Goal: Task Accomplishment & Management: Complete application form

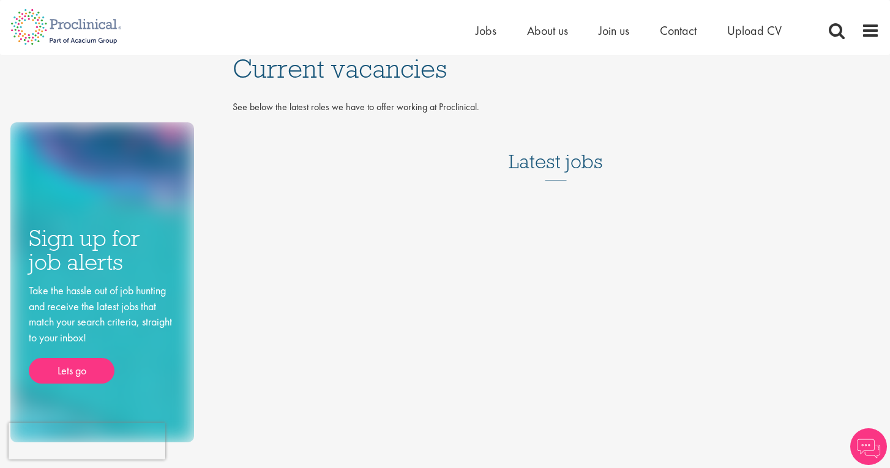
click at [552, 169] on h3 "Latest jobs" at bounding box center [556, 151] width 94 height 60
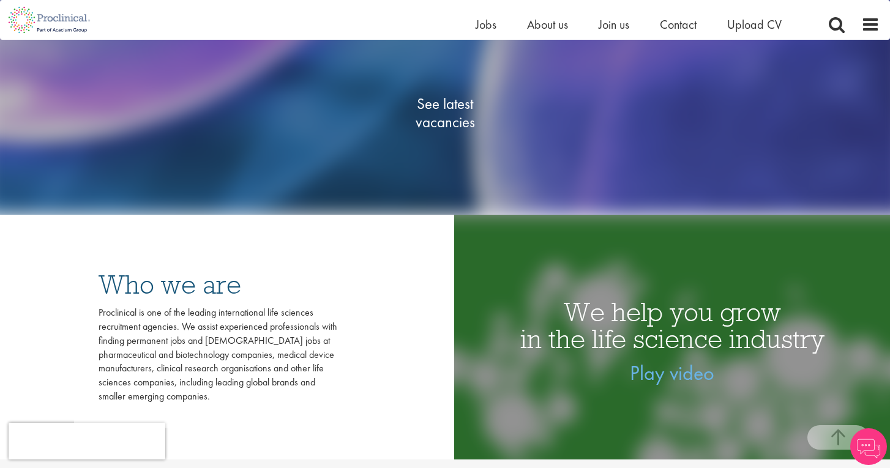
scroll to position [198, 0]
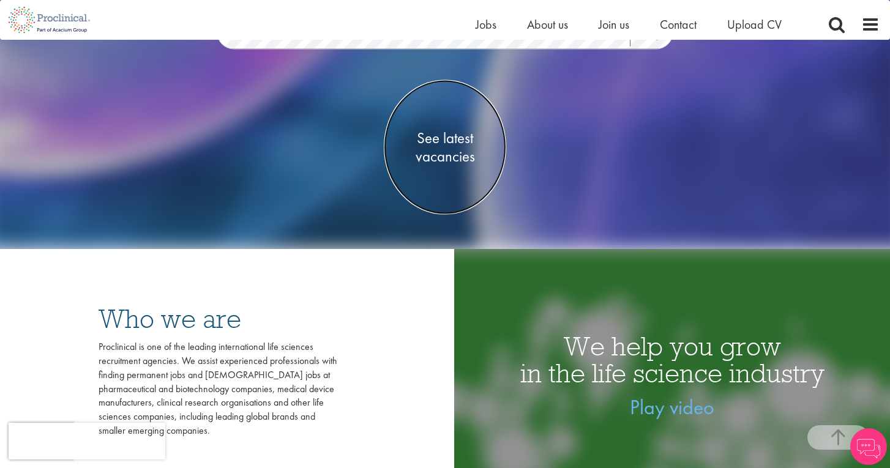
click at [458, 157] on span "See latest vacancies" at bounding box center [445, 147] width 122 height 37
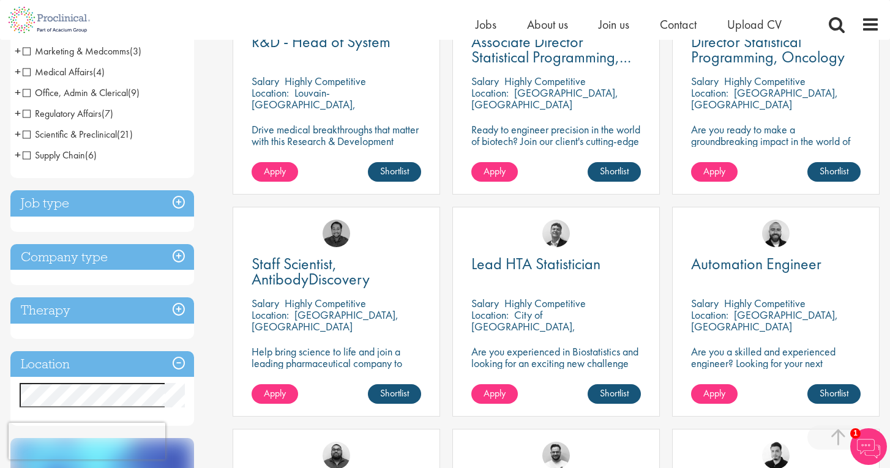
scroll to position [293, 0]
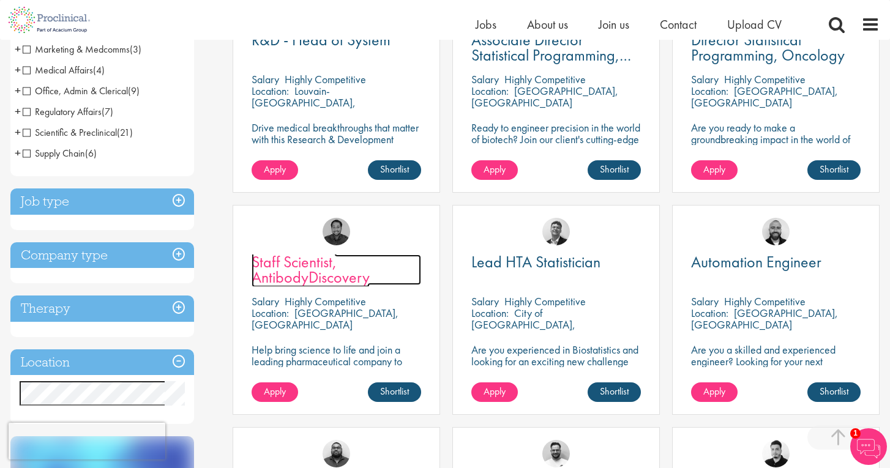
click at [286, 278] on span "Staff Scientist, AntibodyDiscovery" at bounding box center [311, 270] width 118 height 36
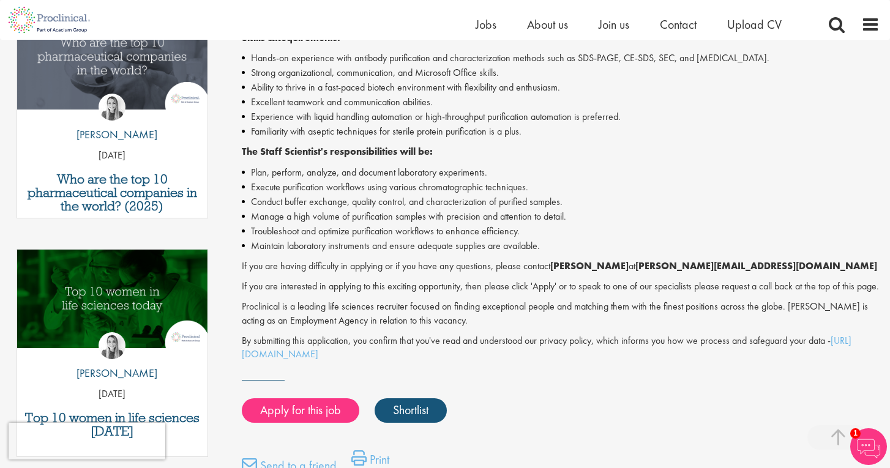
scroll to position [439, 0]
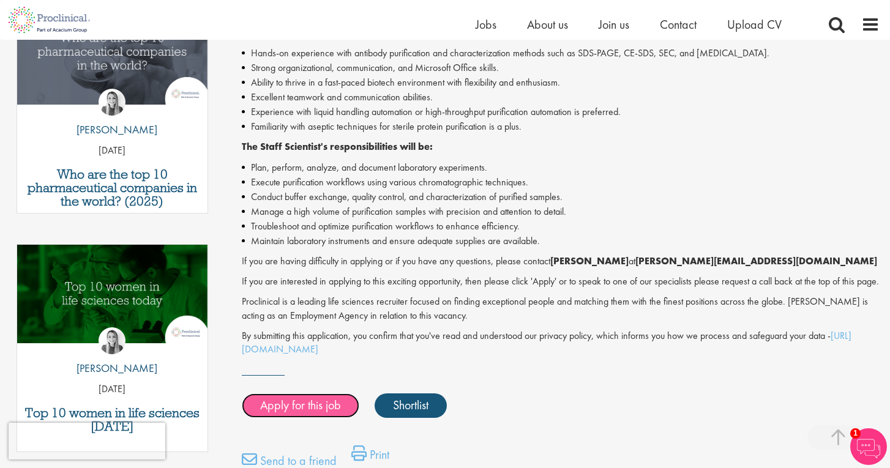
click at [297, 418] on link "Apply for this job" at bounding box center [301, 406] width 118 height 24
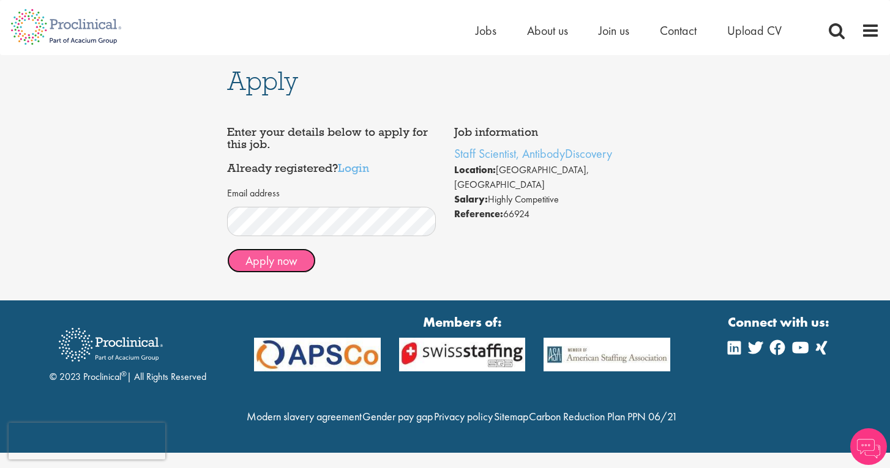
click at [275, 258] on button "Apply now" at bounding box center [271, 260] width 89 height 24
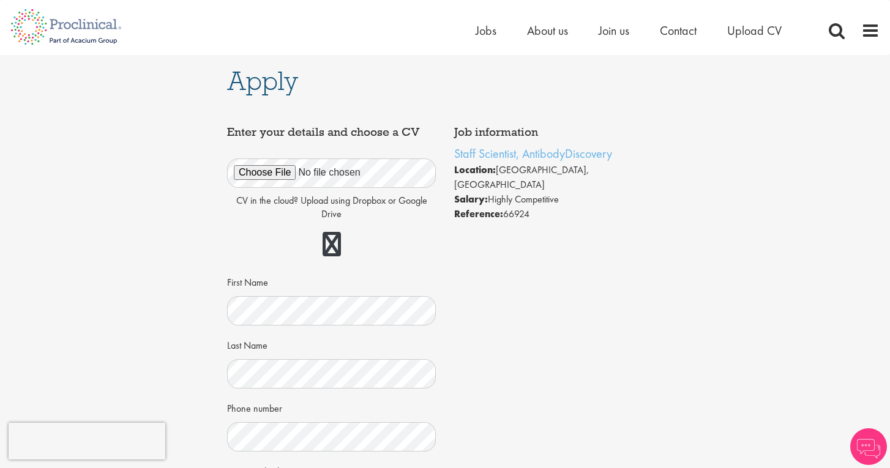
click at [534, 356] on div "Job information Staff Scientist, AntibodyDiscovery Location: Wilmington, USA Sa…" at bounding box center [445, 417] width 454 height 594
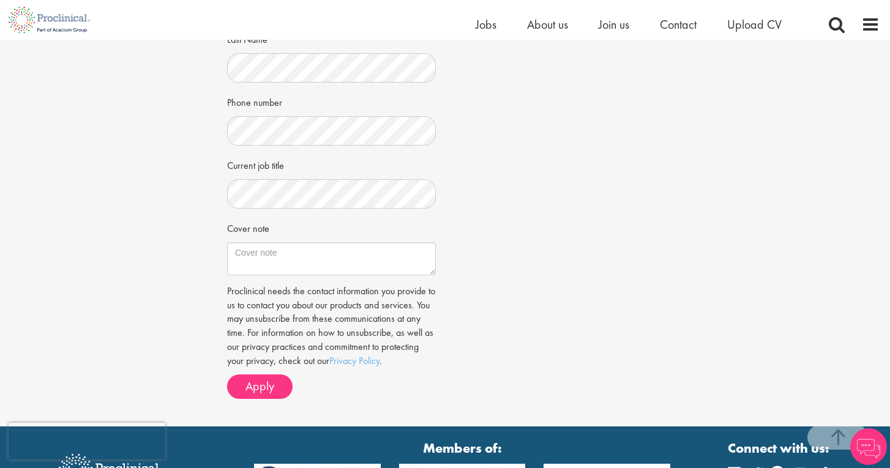
scroll to position [334, 0]
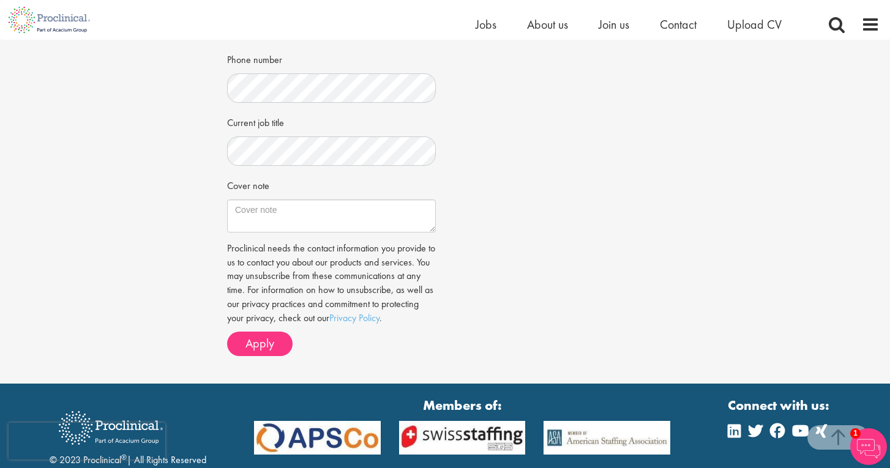
click at [568, 270] on div "Job information Staff Scientist, AntibodyDiscovery Location: Wilmington, USA Sa…" at bounding box center [445, 68] width 454 height 594
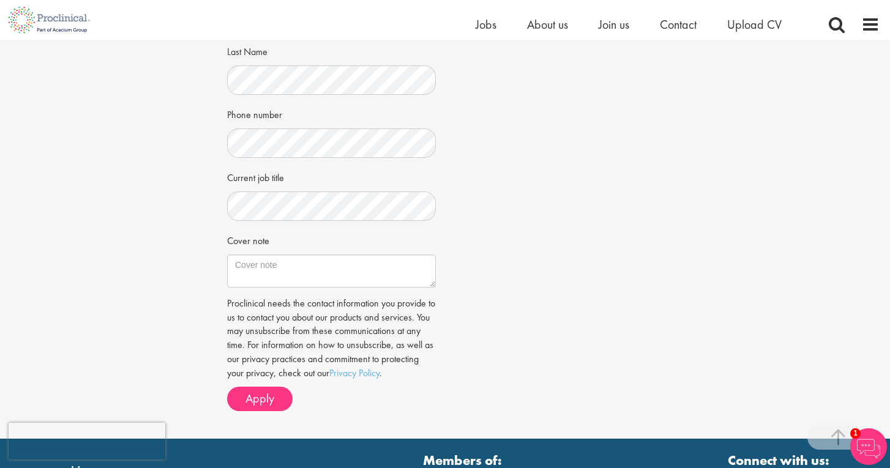
scroll to position [327, 0]
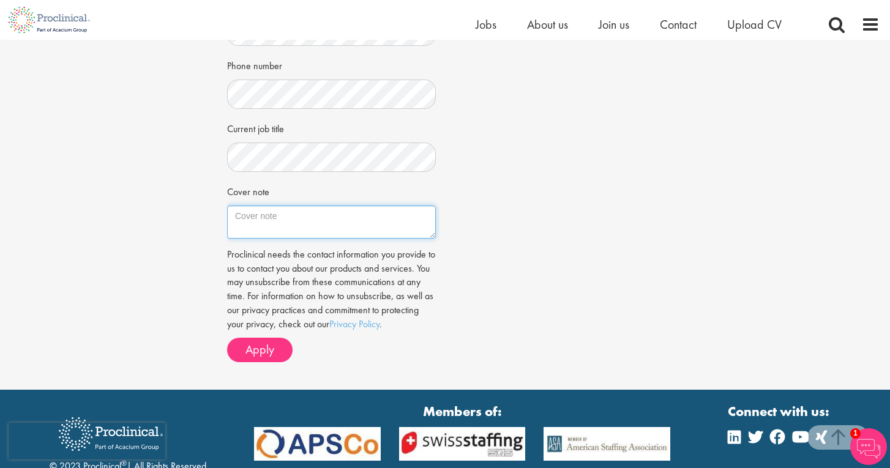
click at [267, 222] on textarea "Cover note" at bounding box center [331, 222] width 209 height 33
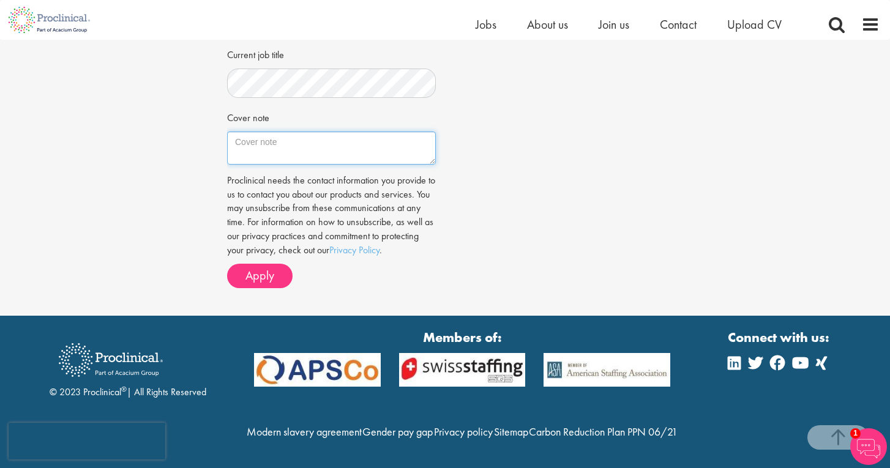
scroll to position [428, 0]
click at [275, 132] on textarea "Cover note" at bounding box center [331, 148] width 209 height 33
type textarea "I"
click at [241, 132] on textarea "dear hiring managers," at bounding box center [331, 148] width 209 height 33
click at [331, 132] on textarea "Dear hiring managers," at bounding box center [331, 148] width 209 height 33
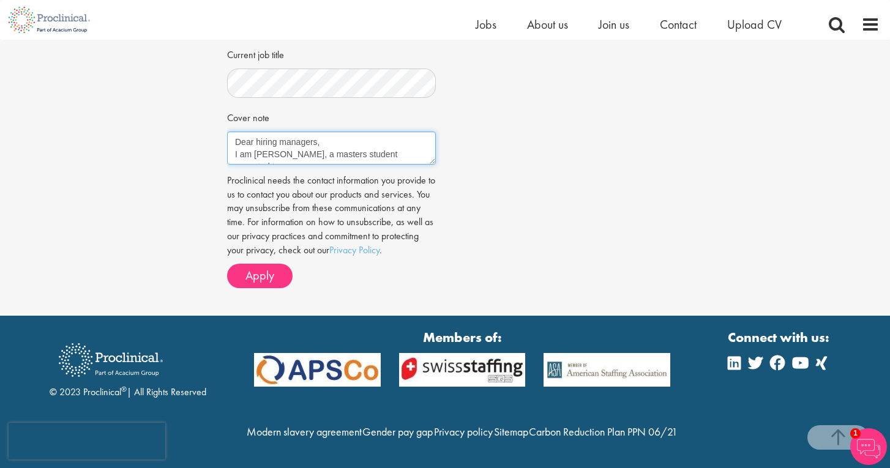
scroll to position [7, 0]
click at [351, 135] on textarea "Dear hiring managers, I am Sanya Boby, a master's student expected to graduate …" at bounding box center [331, 148] width 209 height 33
click at [387, 132] on textarea "Dear hiring managers, I am Sanya Boby, a master's student expected to graduate …" at bounding box center [331, 148] width 209 height 33
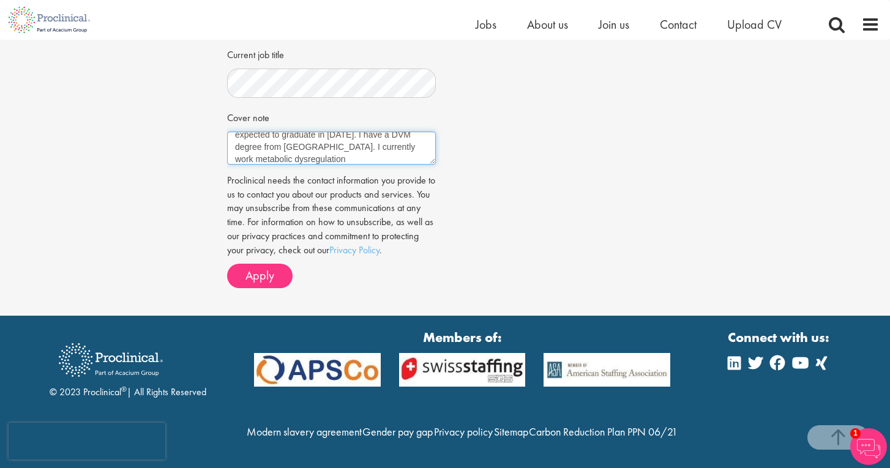
click at [288, 132] on textarea "Dear hiring managers, I am Sanya Boby, a master's student expected to graduate …" at bounding box center [331, 148] width 209 height 33
click at [272, 135] on textarea "Dear hiring managers, I am Sanya Boby, a master's student expected to graduate …" at bounding box center [331, 148] width 209 height 33
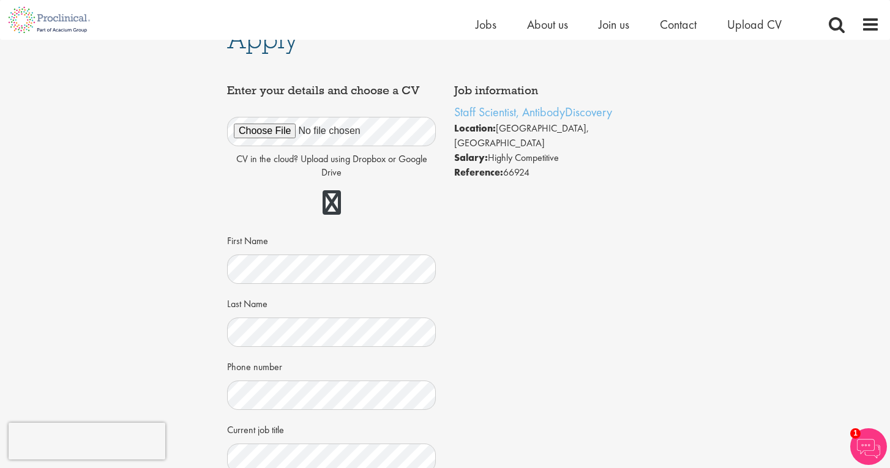
scroll to position [0, 0]
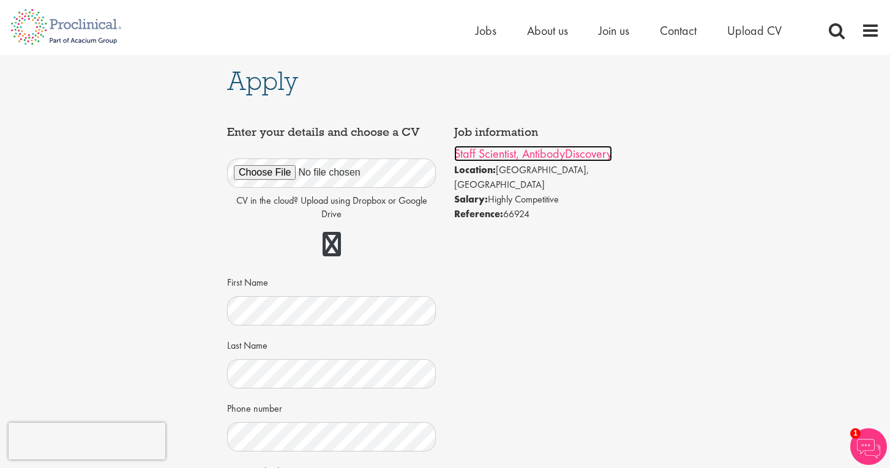
click at [515, 153] on link "Staff Scientist, AntibodyDiscovery" at bounding box center [533, 154] width 158 height 16
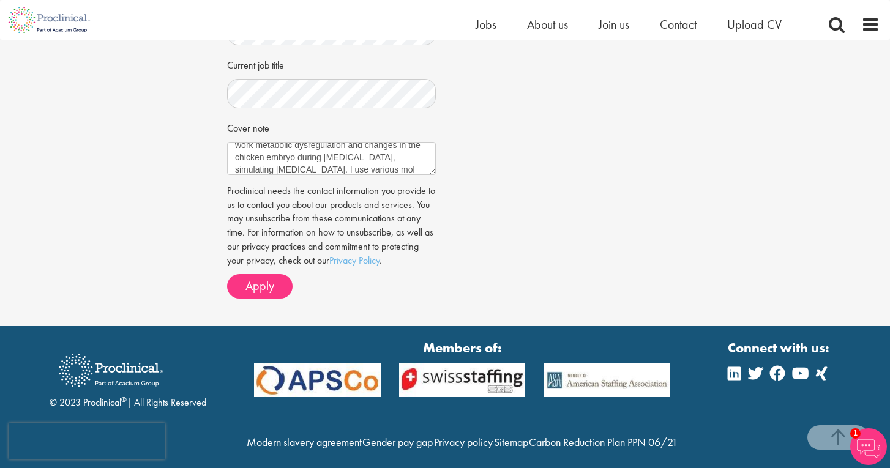
scroll to position [389, 0]
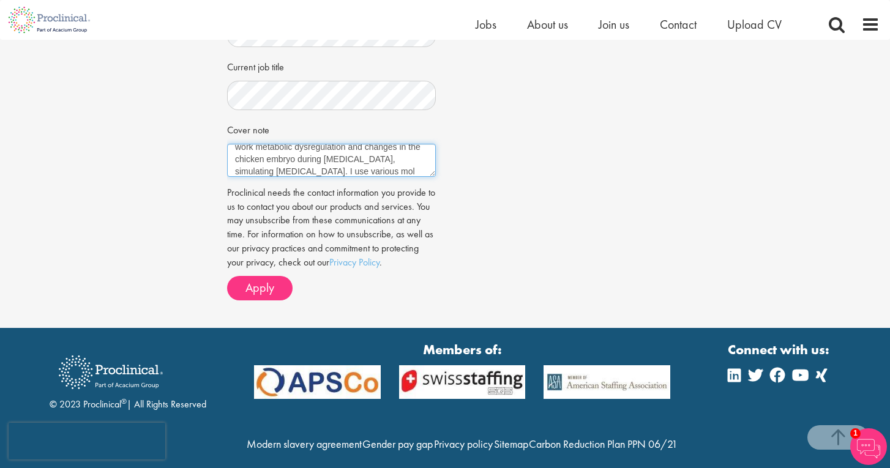
click at [345, 174] on textarea "Dear hiring managers, I am Sanya Boby, a master's student expected to graduate …" at bounding box center [331, 160] width 209 height 33
click at [347, 174] on textarea "Dear hiring managers, I am Sanya Boby, a master's student expected to graduate …" at bounding box center [331, 160] width 209 height 33
click at [322, 169] on textarea "Dear hiring managers, I am Sanya Boby, a master's student expected to graduate …" at bounding box center [331, 160] width 209 height 33
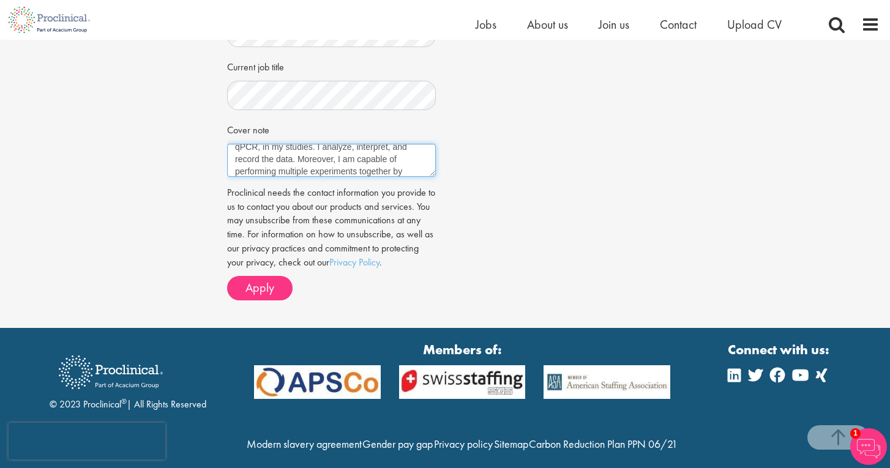
scroll to position [130, 0]
click at [361, 170] on textarea "Dear hiring managers, I am Sanya Boby, a master's student expected to graduate …" at bounding box center [331, 160] width 209 height 33
click at [362, 173] on textarea "Dear hiring managers, I am Sanya Boby, a master's student expected to graduate …" at bounding box center [331, 160] width 209 height 33
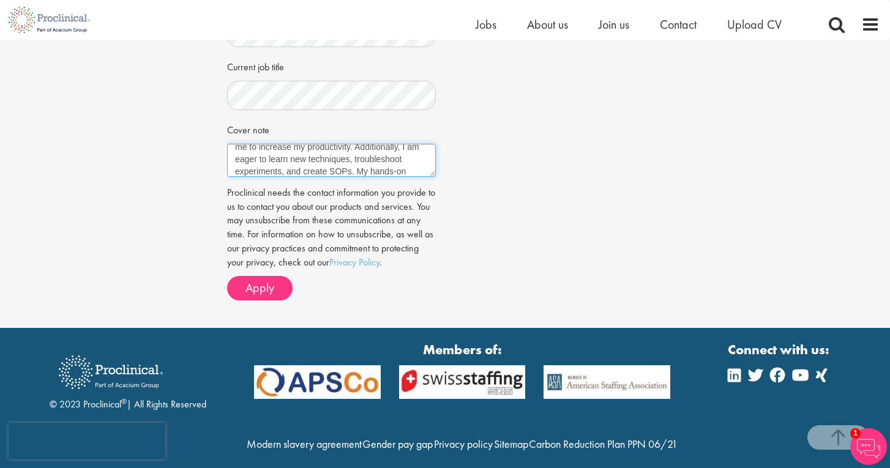
paste textarea "ombined with a passion for translating research into impactful therapies"
click at [281, 160] on textarea "Dear hiring managers, I am Sanya Boby, a master's student expected to graduate …" at bounding box center [331, 160] width 209 height 33
click at [370, 173] on textarea "Dear hiring managers, I am Sanya Boby, a master's student expected to graduate …" at bounding box center [331, 160] width 209 height 33
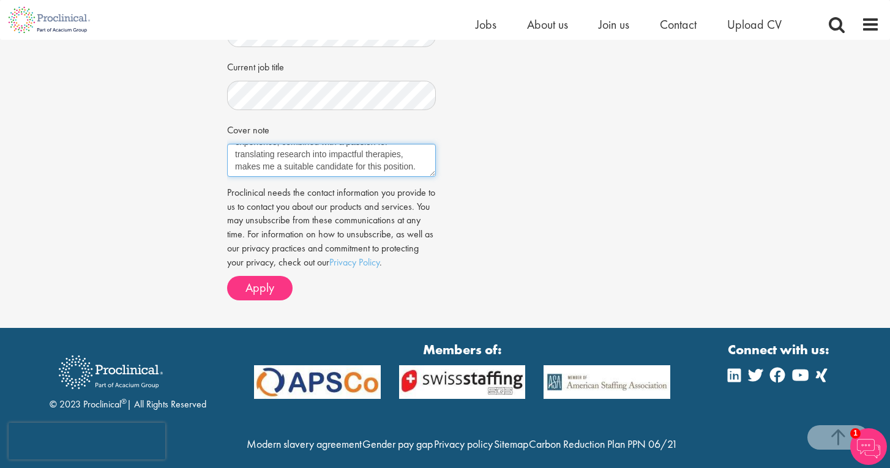
click at [419, 154] on textarea "Dear hiring managers, I am Sanya Boby, a master's student expected to graduate …" at bounding box center [331, 160] width 209 height 33
paste textarea "Thank you for considering my application. I look forward to the possibility of …"
click at [266, 157] on textarea "Dear hiring managers, I am Sanya Boby, a master's student expected to graduate …" at bounding box center [331, 160] width 209 height 33
type textarea "Dear hiring managers, I am Sanya Boby, a master's student expected to graduate …"
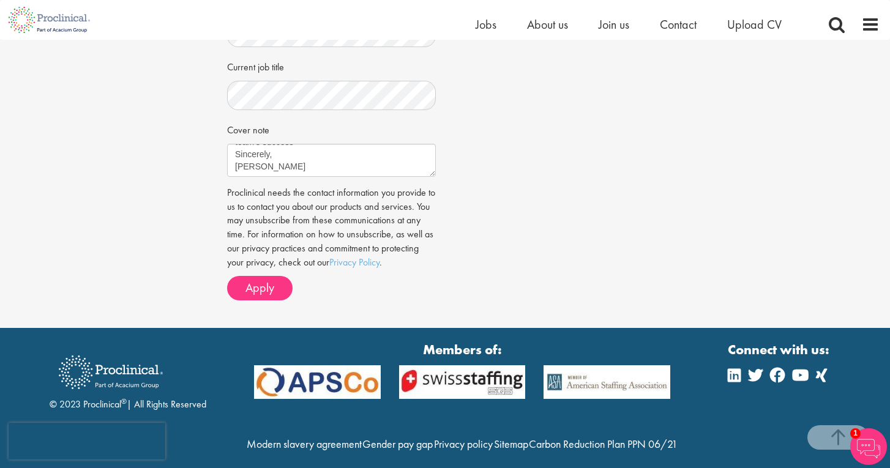
click at [521, 203] on div "Job information Staff Scientist, AntibodyDiscovery Location: Wilmington, USA Sa…" at bounding box center [445, 12] width 454 height 594
click at [264, 285] on span "Apply" at bounding box center [259, 288] width 29 height 16
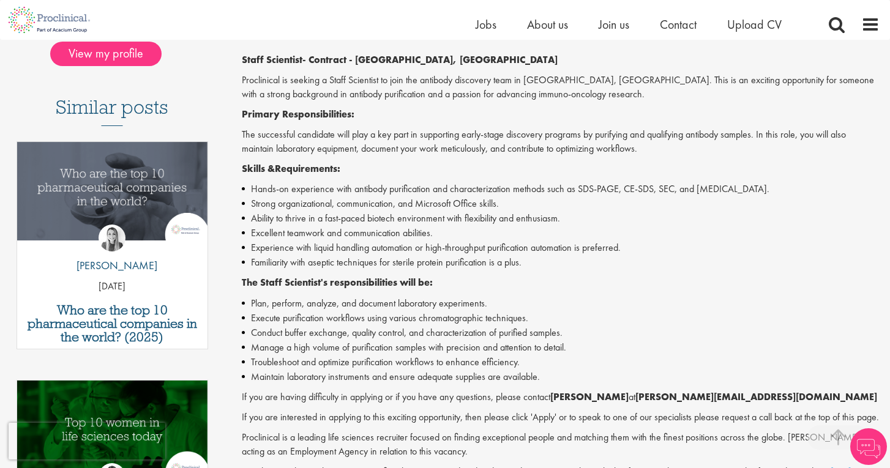
scroll to position [323, 0]
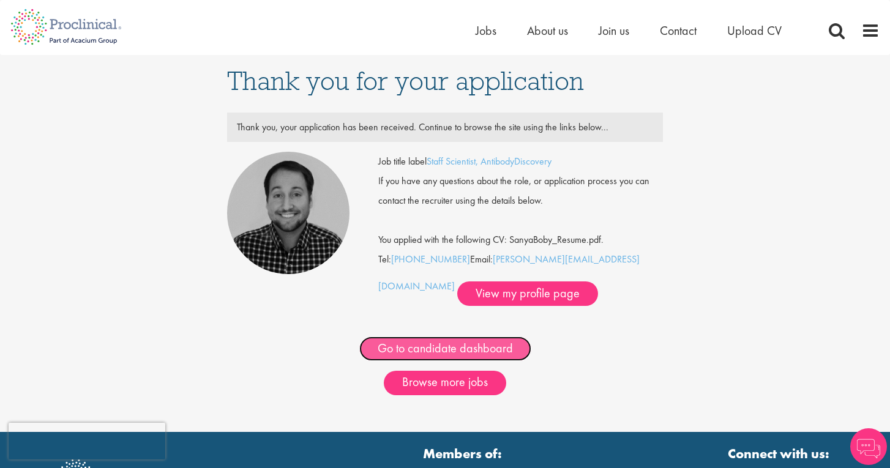
click at [440, 350] on link "Go to candidate dashboard" at bounding box center [445, 349] width 172 height 24
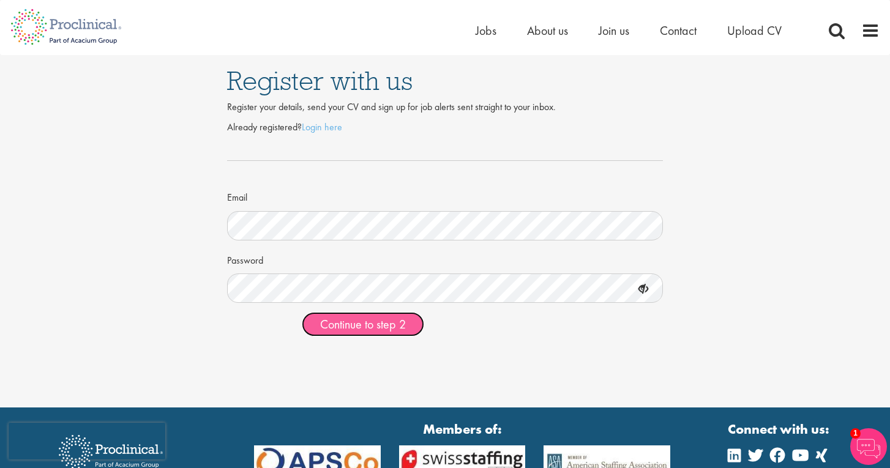
click at [372, 333] on button "Continue to step 2" at bounding box center [363, 324] width 122 height 24
